Goal: Task Accomplishment & Management: Use online tool/utility

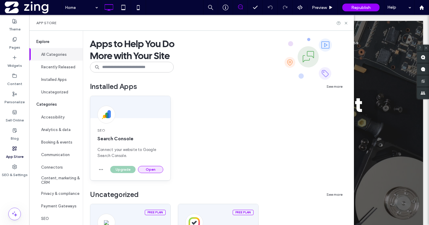
click at [157, 170] on button "Open" at bounding box center [150, 169] width 25 height 7
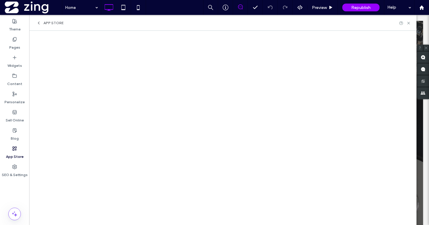
click at [15, 152] on label "App Store" at bounding box center [15, 155] width 18 height 8
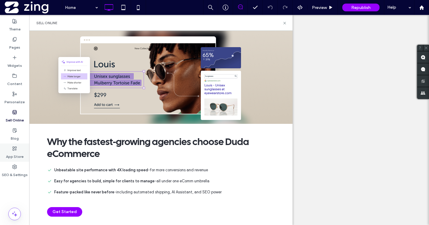
click at [16, 137] on label "Blog" at bounding box center [15, 137] width 8 height 8
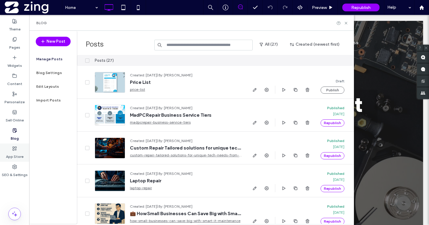
click at [16, 156] on label "App Store" at bounding box center [15, 155] width 18 height 8
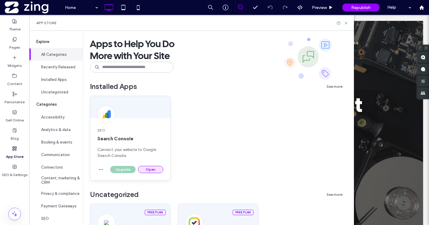
click at [152, 170] on button "Open" at bounding box center [150, 169] width 25 height 7
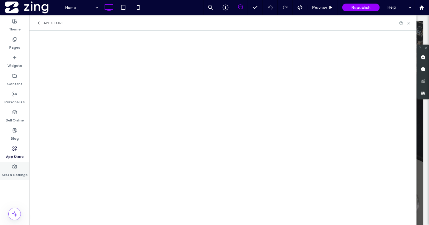
click at [17, 167] on div "SEO & Settings" at bounding box center [14, 171] width 29 height 18
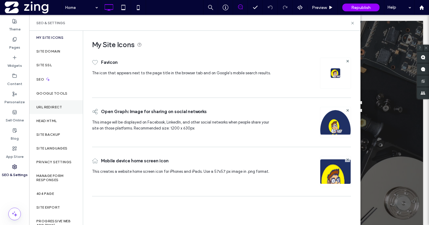
click at [52, 106] on label "URL Redirect" at bounding box center [49, 107] width 26 height 4
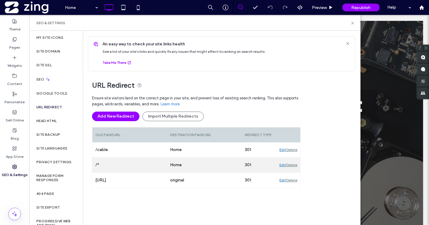
click at [291, 163] on div "Delete" at bounding box center [291, 164] width 11 height 15
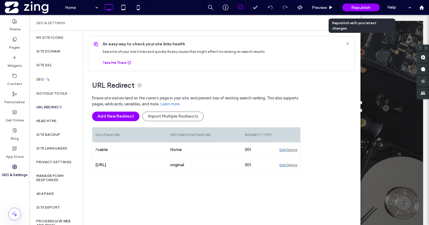
click at [361, 8] on span "Republish" at bounding box center [360, 7] width 19 height 5
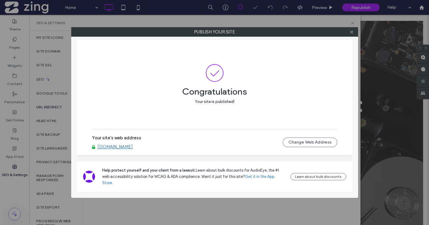
click at [130, 149] on link "www.madpcrepairmobile.com" at bounding box center [114, 146] width 35 height 5
click at [350, 33] on icon at bounding box center [352, 32] width 4 height 4
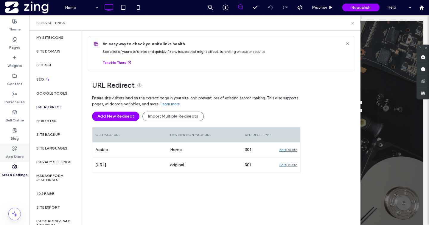
click at [17, 150] on div "App Store" at bounding box center [14, 152] width 29 height 18
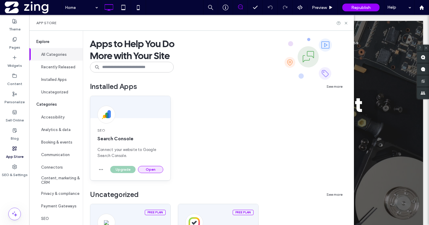
click at [148, 168] on button "Open" at bounding box center [150, 169] width 25 height 7
